Goal: Task Accomplishment & Management: Manage account settings

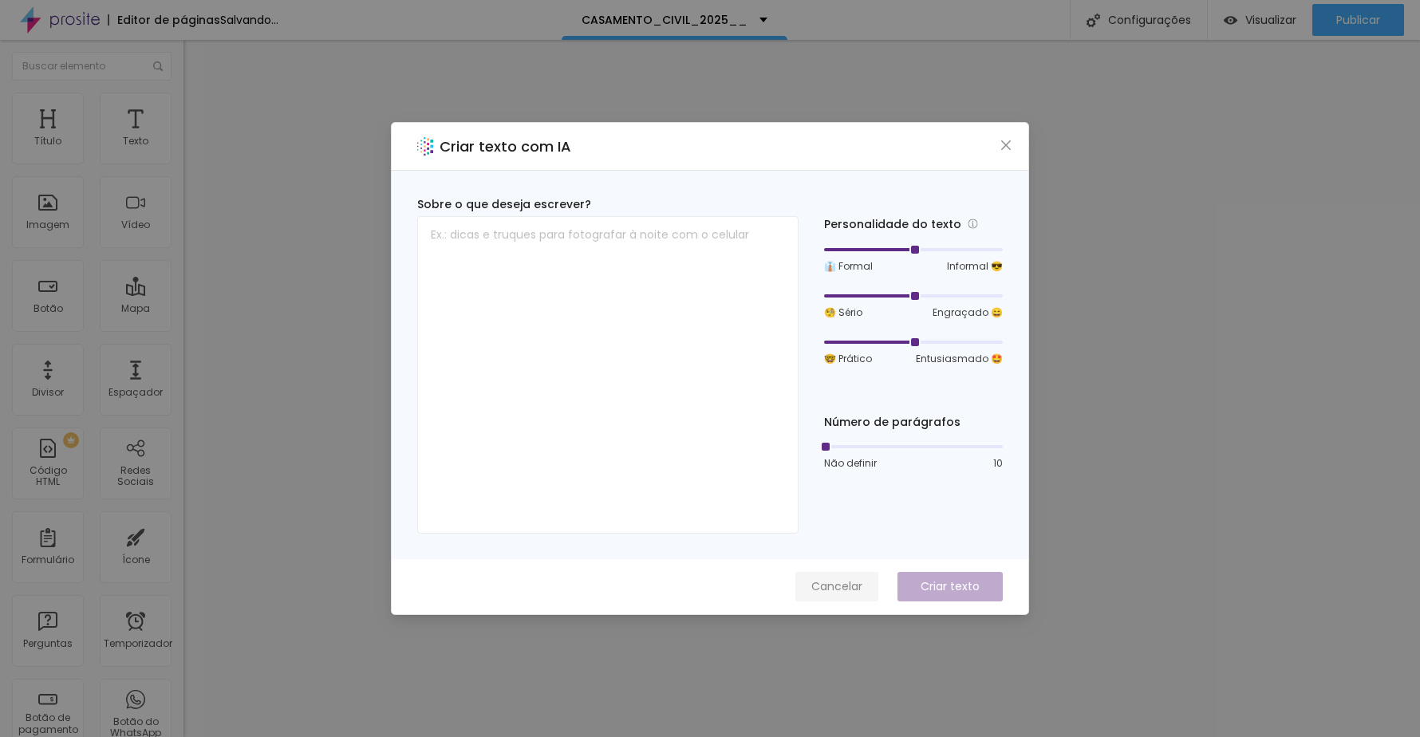
click at [850, 590] on font "Cancelar" at bounding box center [836, 587] width 51 height 16
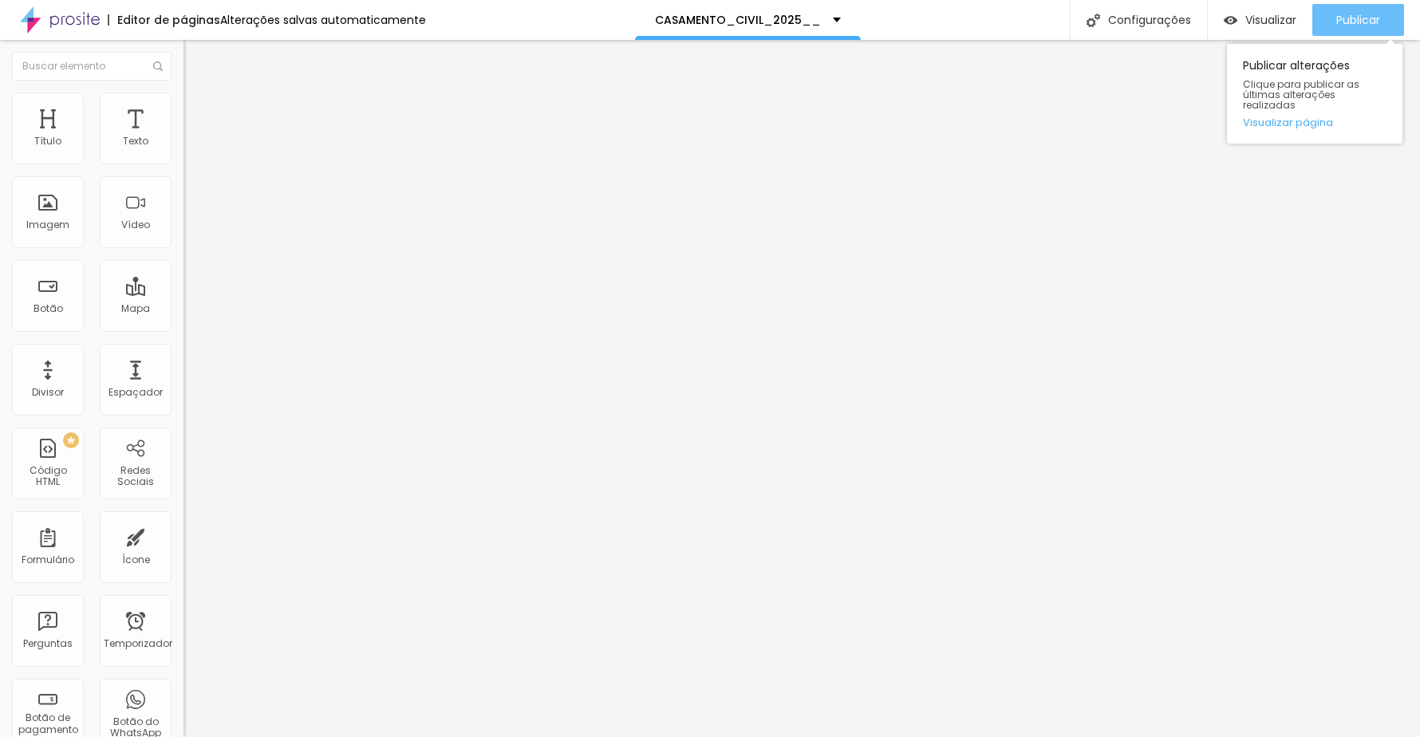
click at [1372, 16] on font "Publicar" at bounding box center [1359, 20] width 44 height 16
